Goal: Task Accomplishment & Management: Manage account settings

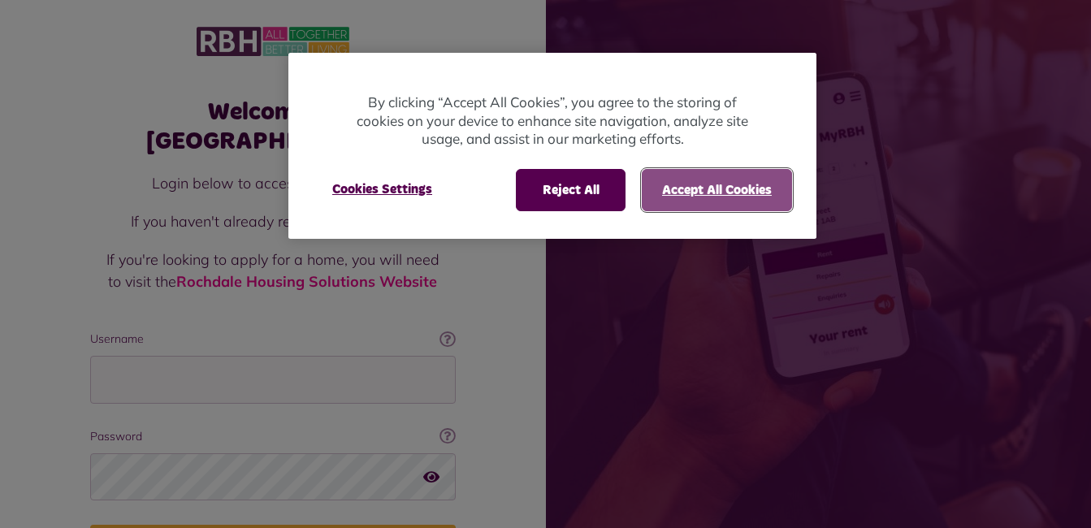
click at [725, 197] on button "Accept All Cookies" at bounding box center [717, 190] width 150 height 42
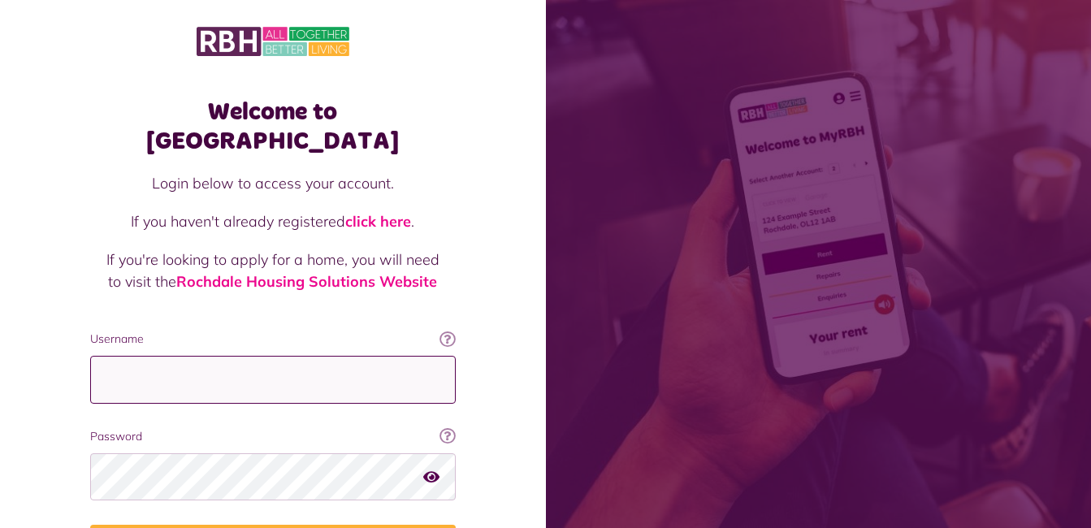
click at [310, 356] on input "Username" at bounding box center [273, 380] width 366 height 48
type input "**********"
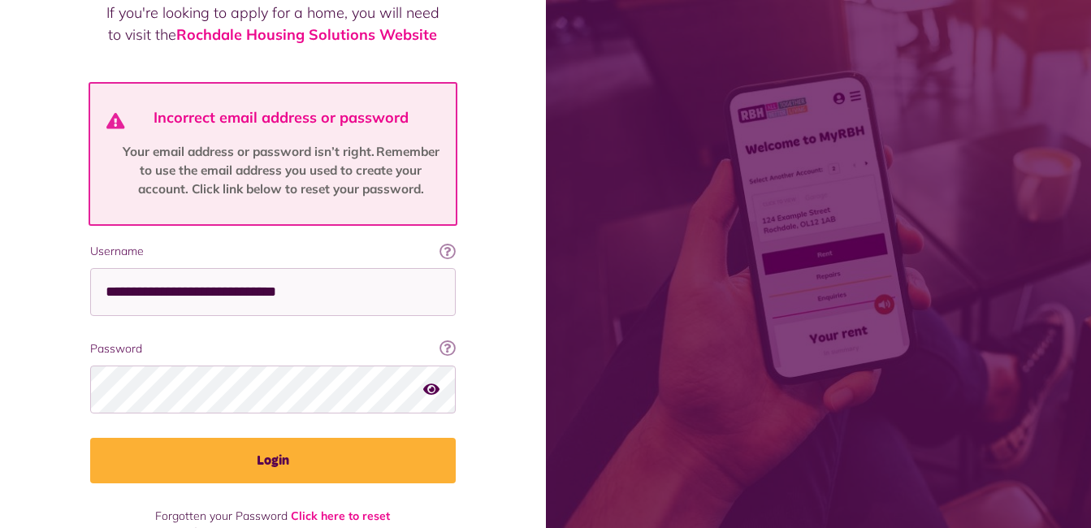
scroll to position [248, 0]
click at [90, 437] on button "Login" at bounding box center [273, 460] width 366 height 46
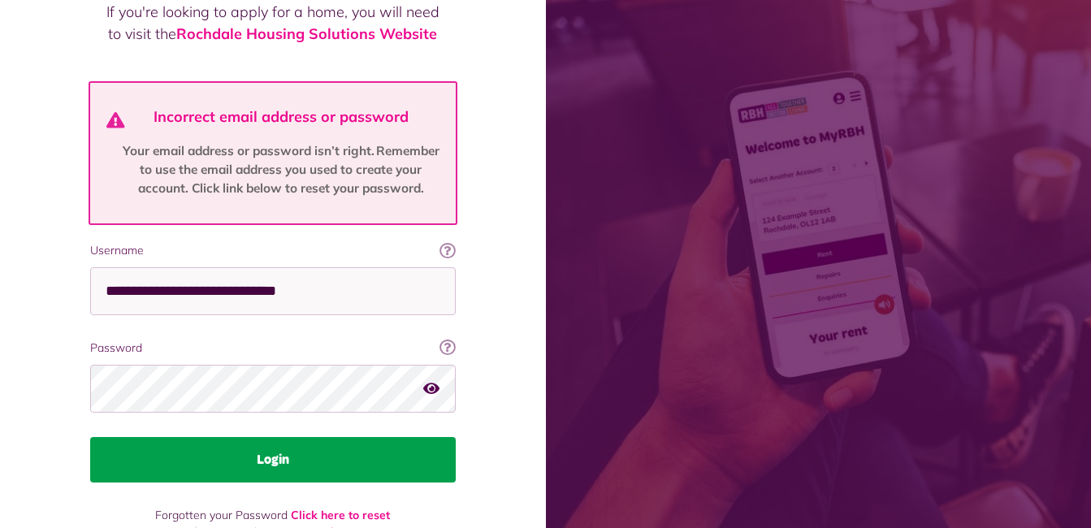
click at [236, 437] on button "Login" at bounding box center [273, 460] width 366 height 46
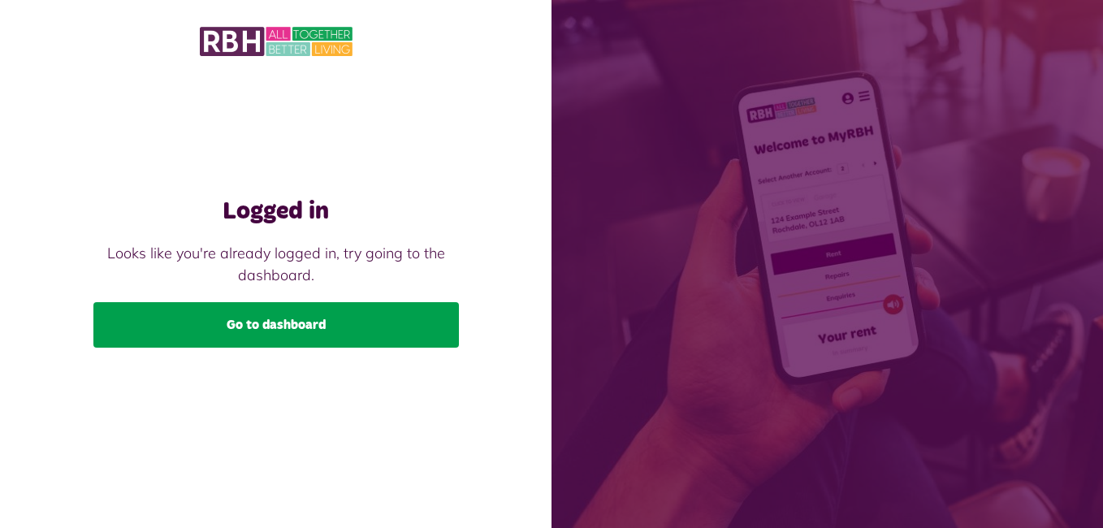
click at [221, 324] on link "Go to dashboard" at bounding box center [276, 325] width 366 height 46
